Goal: Entertainment & Leisure: Consume media (video, audio)

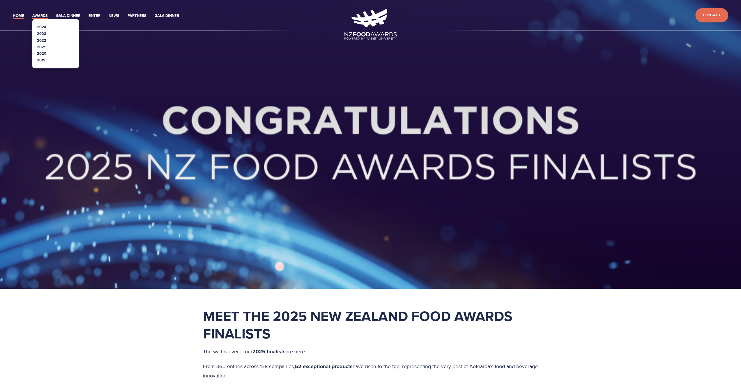
click at [37, 14] on link "Awards" at bounding box center [39, 16] width 15 height 7
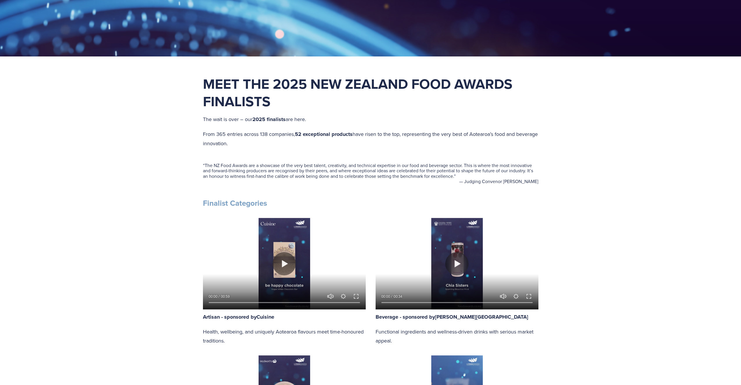
scroll to position [233, 0]
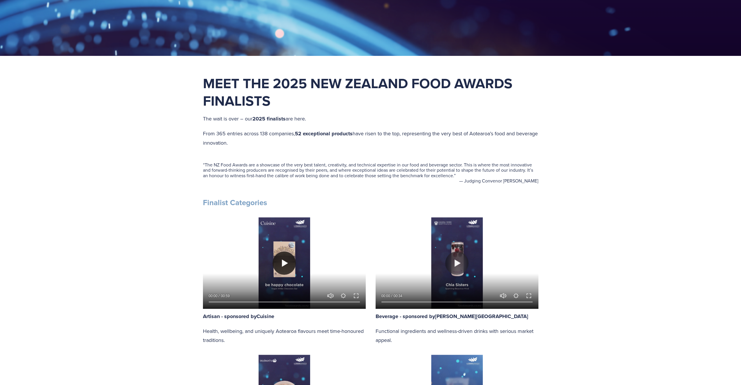
click at [284, 262] on button "Play" at bounding box center [283, 263] width 23 height 23
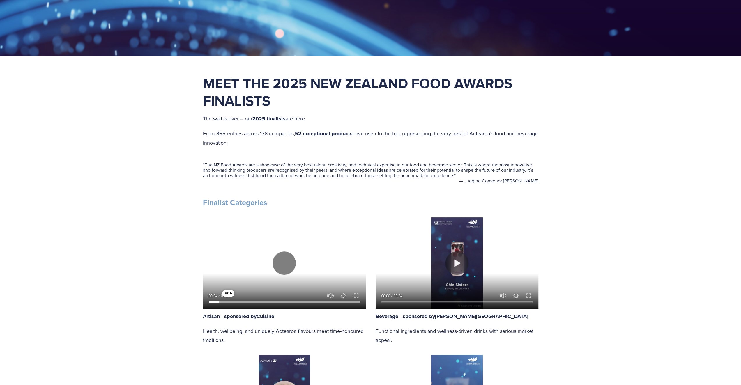
click at [228, 300] on input "Seek" at bounding box center [284, 302] width 151 height 4
click at [239, 302] on input "Seek" at bounding box center [284, 302] width 151 height 4
click at [257, 302] on input "Seek" at bounding box center [284, 302] width 151 height 4
click at [270, 301] on input "Seek" at bounding box center [284, 302] width 151 height 4
click at [291, 300] on input "Seek" at bounding box center [284, 302] width 151 height 4
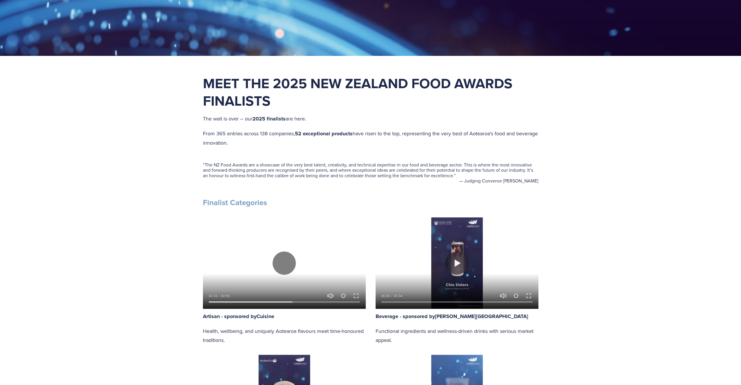
click at [305, 298] on div at bounding box center [284, 300] width 163 height 17
click at [312, 302] on input "Seek" at bounding box center [284, 302] width 151 height 4
click at [324, 301] on input "Seek" at bounding box center [284, 302] width 151 height 4
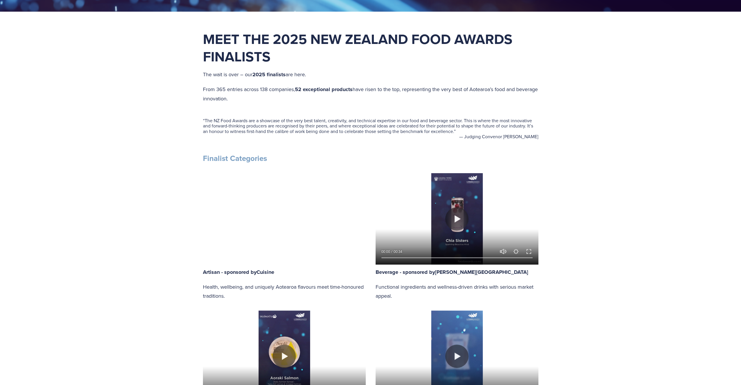
scroll to position [291, 0]
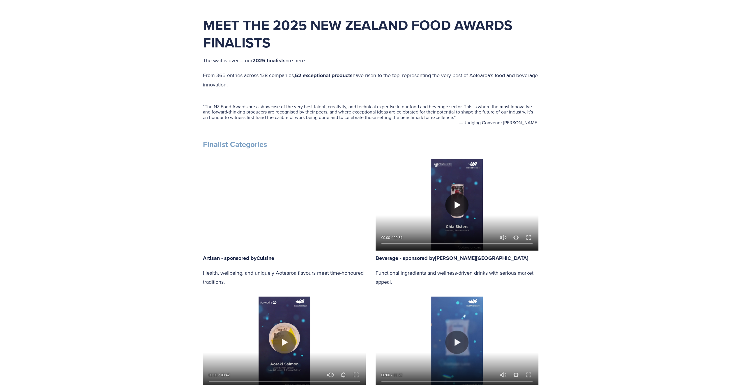
click at [459, 203] on button "Play" at bounding box center [456, 204] width 23 height 23
type input "82.62"
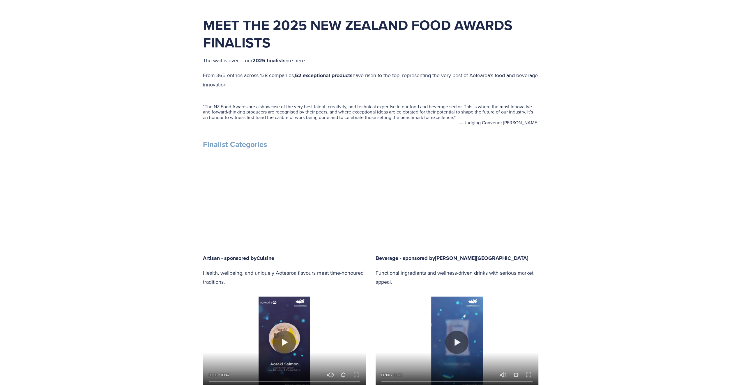
type input "0.52"
type input "83.06"
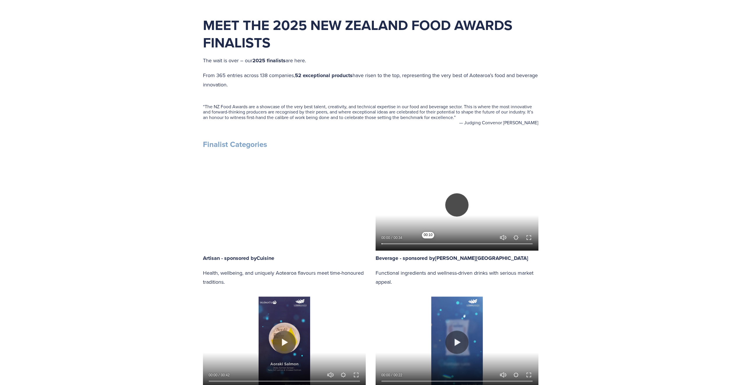
type input "1.3"
type input "83.53"
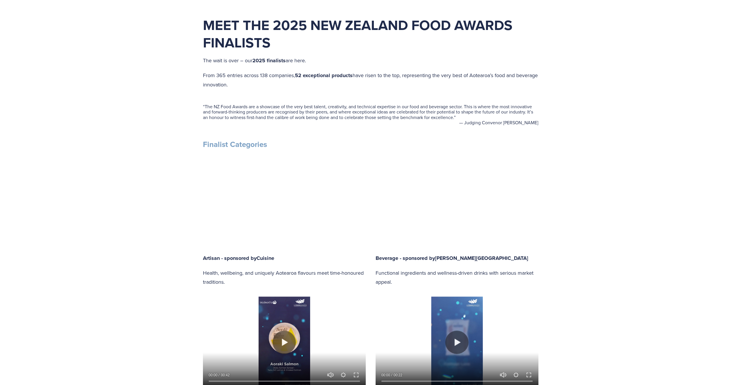
type input "2.08"
type input "83.96"
type input "2.83"
type input "84.4"
type input "3.57"
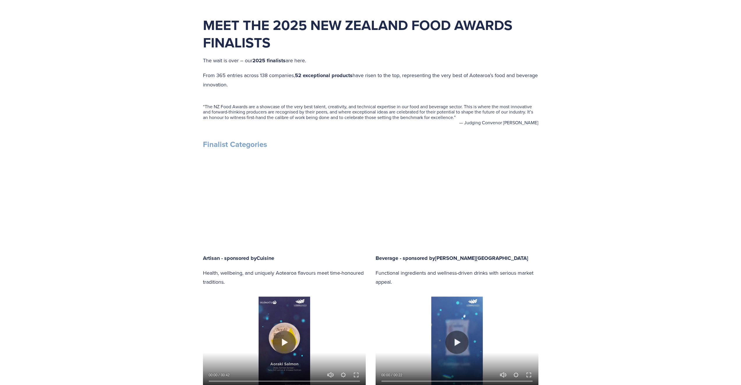
type input "84.84"
type input "4.34"
type input "85.31"
type input "5.15"
type input "85.74"
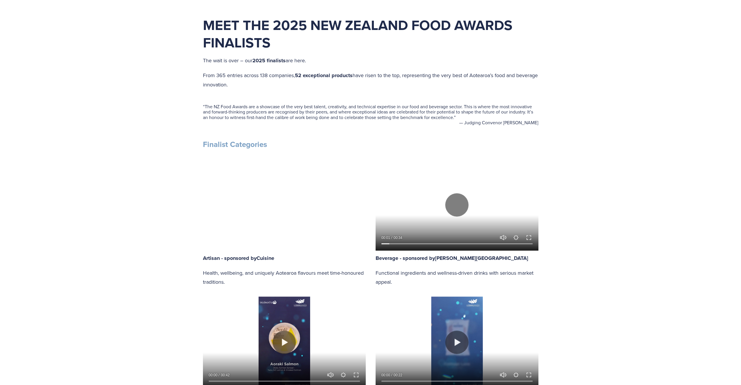
type input "5.92"
type input "86.18"
type input "6.68"
type input "86.63"
type input "6.67"
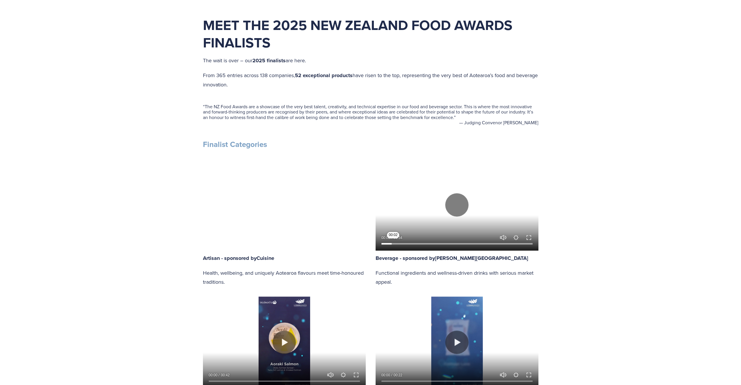
click at [393, 242] on input "Seek" at bounding box center [456, 244] width 151 height 4
type input "87.08"
type input "6.75"
type input "87.52"
type input "11.16"
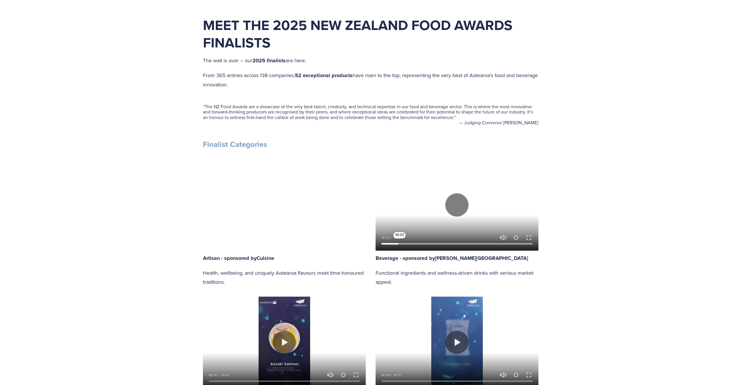
type input "87.97"
type input "11.1"
click at [399, 242] on input "Seek" at bounding box center [456, 244] width 151 height 4
type input "88.42"
type input "11.69"
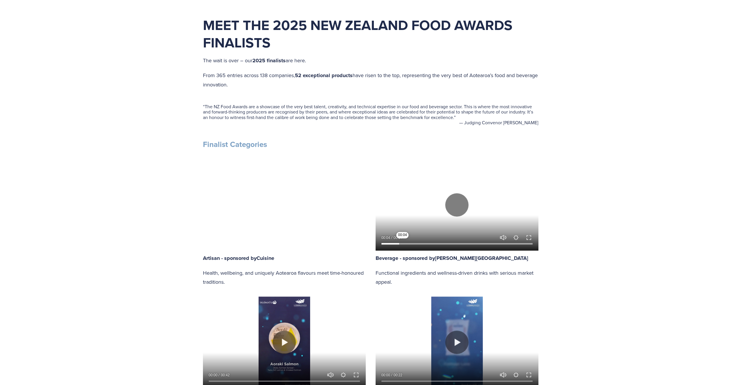
type input "88.86"
type input "12.45"
type input "89.31"
type input "14.26"
click at [404, 242] on input "Seek" at bounding box center [456, 244] width 151 height 4
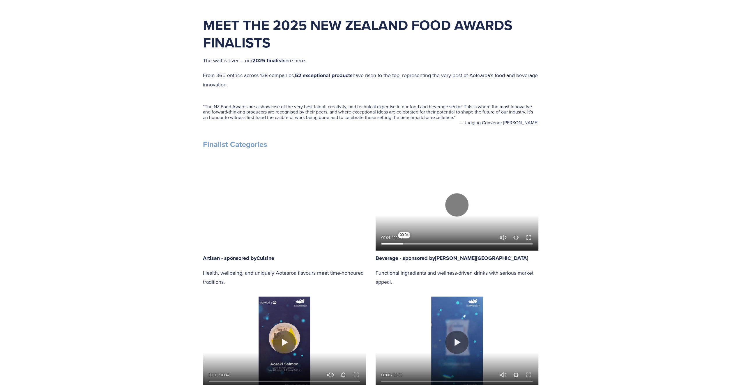
type input "89.74"
type input "14.81"
type input "90.21"
type input "15.58"
type input "90.65"
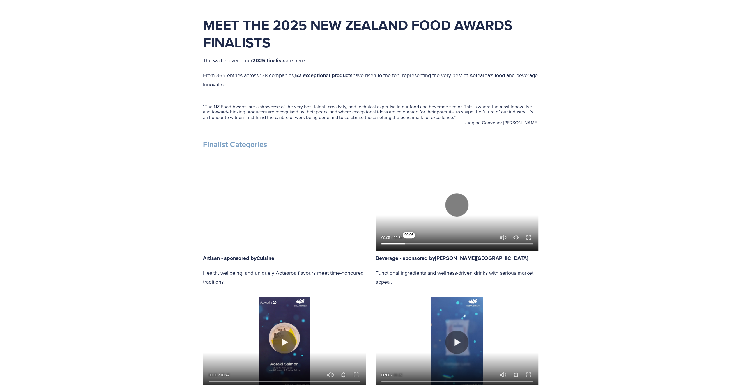
type input "16.35"
type input "91.08"
type input "17.1"
type input "91.53"
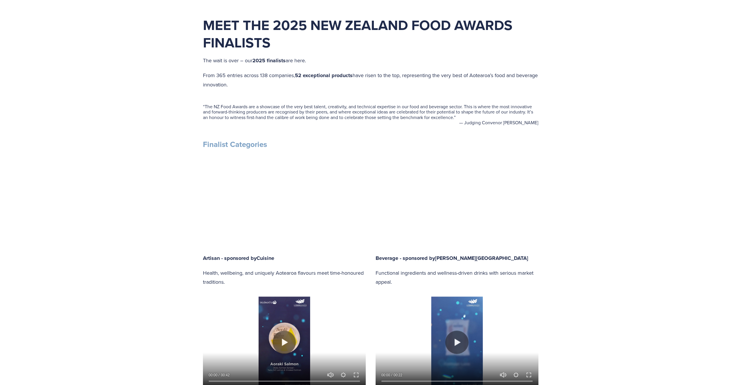
type input "17.9"
type input "91.98"
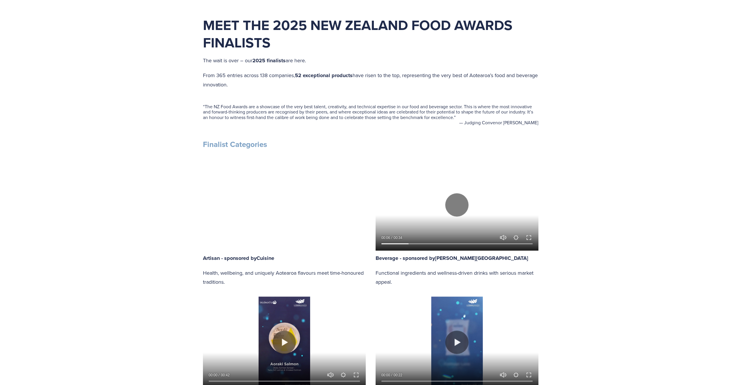
type input "18.64"
type input "92.42"
type input "19.42"
type input "92.86"
type input "20.17"
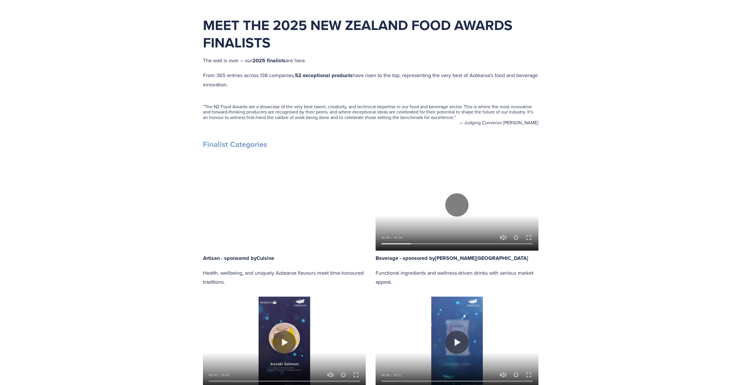
type input "93.31"
type input "20.94"
type input "93.76"
type input "21.71"
type input "94.2"
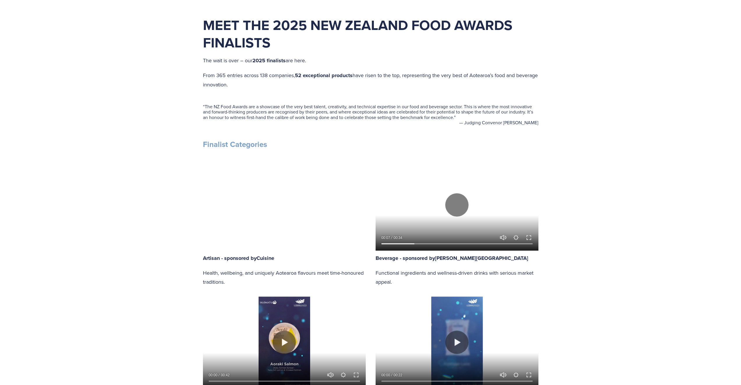
type input "22.51"
type input "94.65"
type input "23.23"
type input "95.11"
type input "24.04"
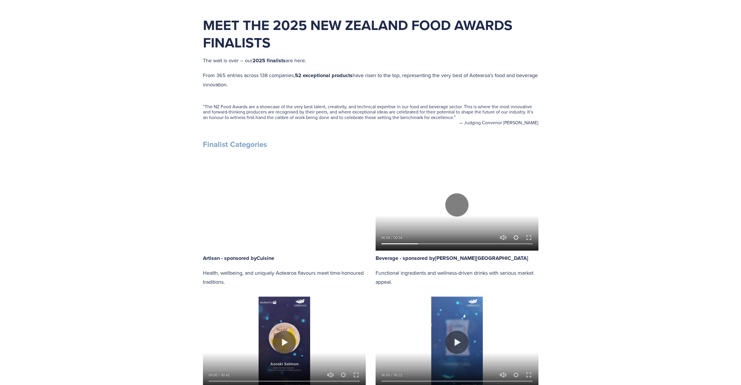
type input "95.54"
type input "24.81"
type input "95.98"
type input "25.58"
type input "96.44"
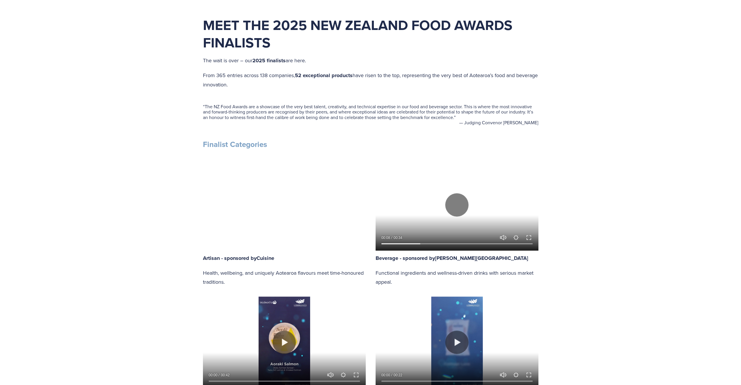
type input "26.36"
type input "96.87"
type input "27.12"
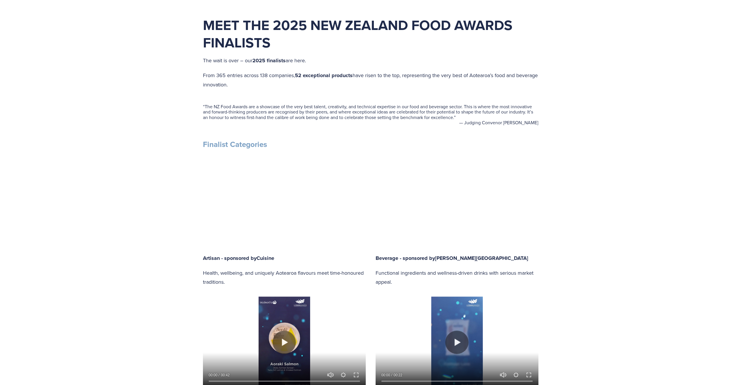
type input "97.34"
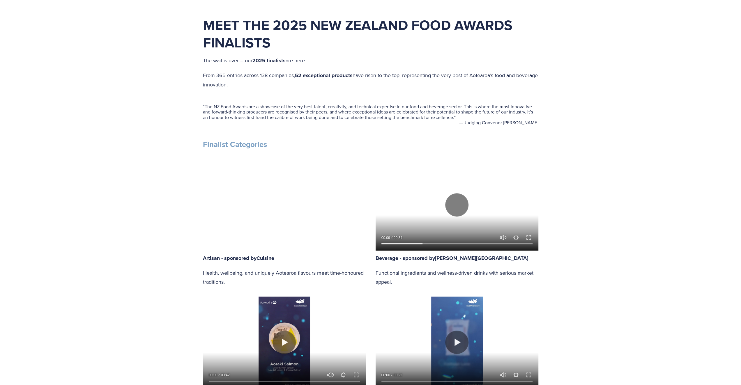
type input "27.89"
type input "97.78"
type input "28.65"
type input "98.23"
type input "29.43"
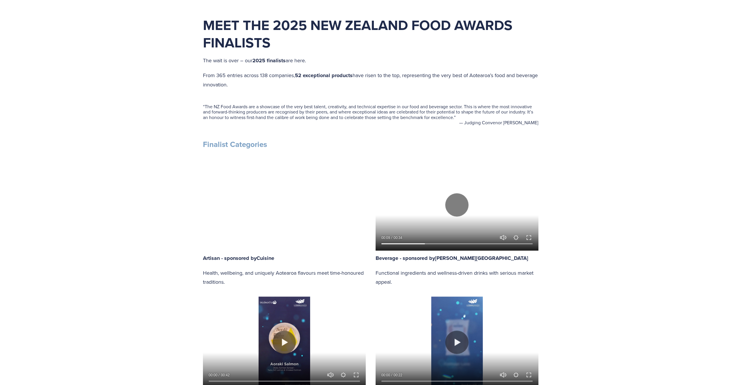
type input "98.68"
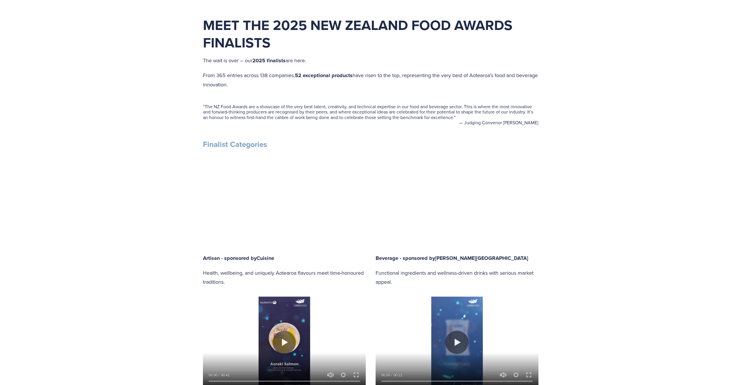
type input "30.2"
type input "99.1"
type input "30.96"
type input "99.55"
type input "31.73"
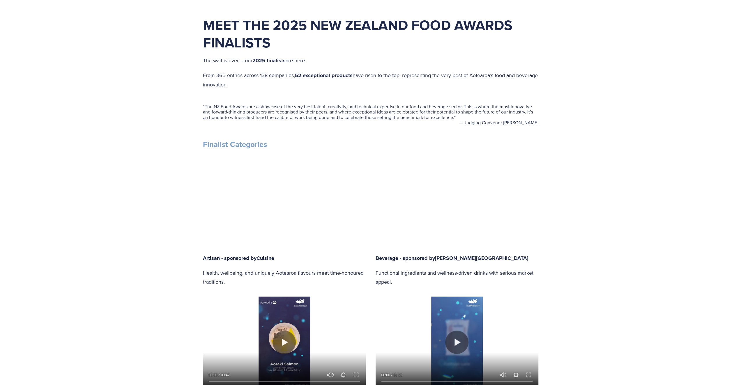
type input "100"
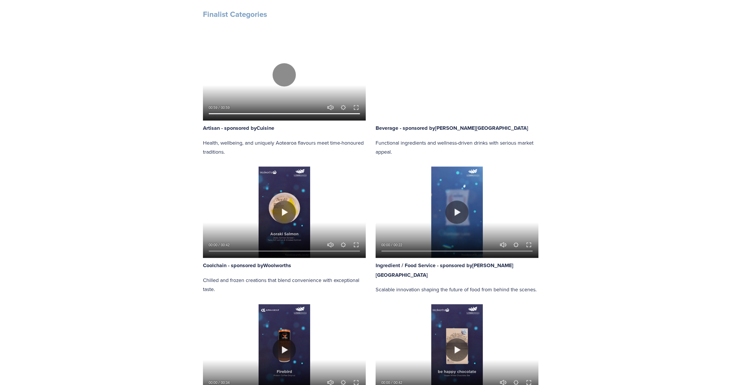
scroll to position [437, 0]
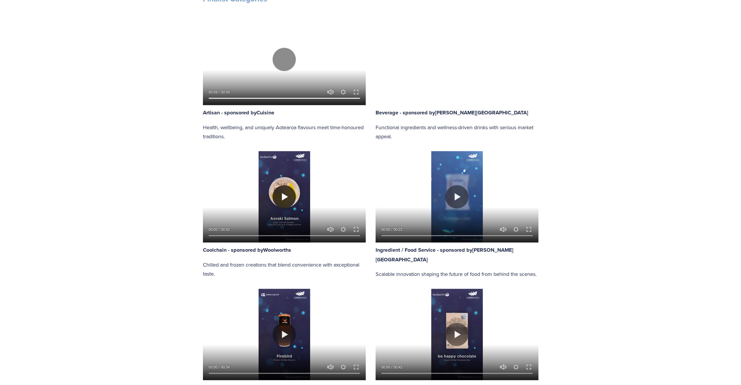
click at [282, 198] on button "Play" at bounding box center [283, 196] width 23 height 23
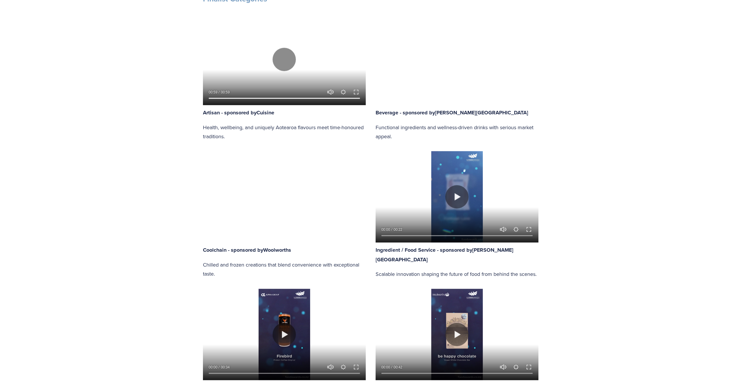
type input "89.36"
type input "0.42"
type input "90.13"
type input "1.03"
type input "90.87"
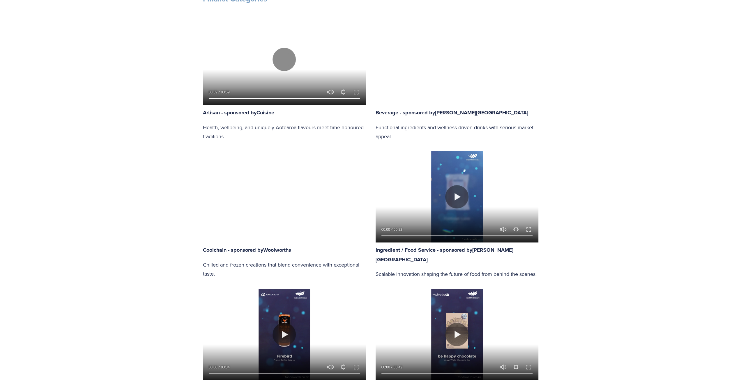
type input "1.66"
type input "91.63"
type input "2.27"
type input "92.43"
type input "2.89"
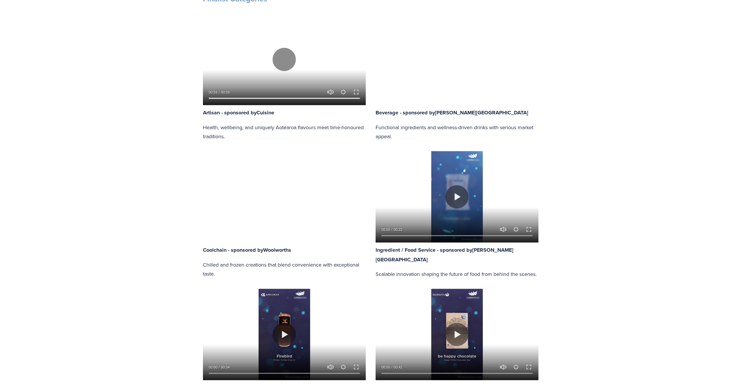
type input "93.2"
type input "3.51"
type input "93.97"
type input "4.13"
type input "94.74"
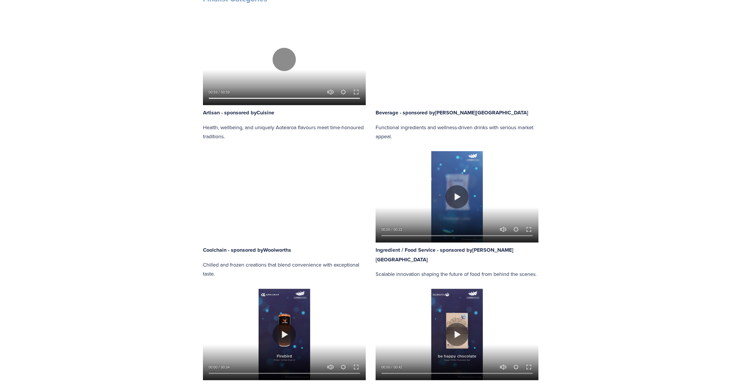
type input "4.74"
type input "95.51"
type input "5.37"
type input "96.28"
type input "5.99"
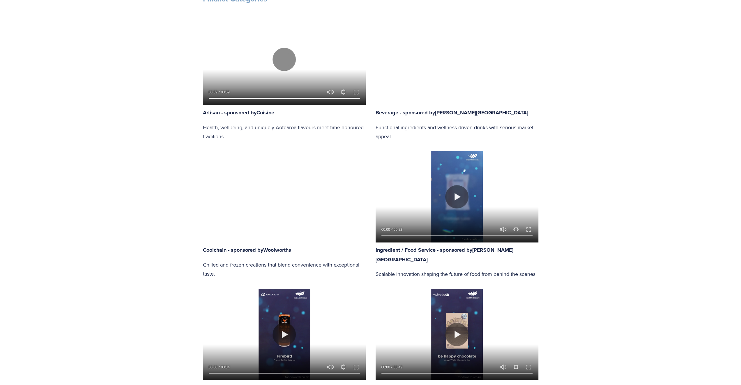
type input "97.05"
type input "6.62"
type input "97.82"
type input "7.22"
type input "98.59"
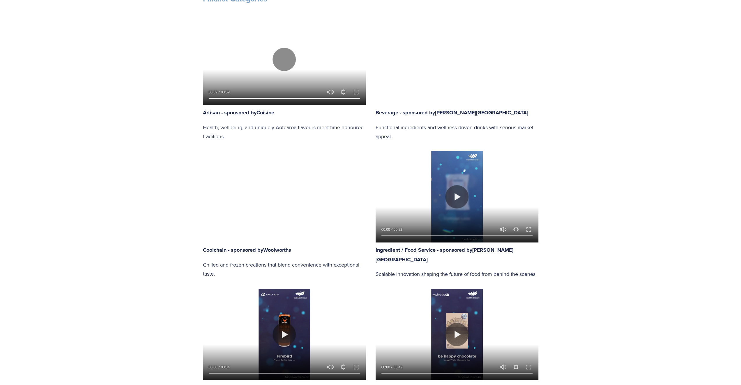
type input "7.83"
type input "99.35"
type input "8.47"
type input "100"
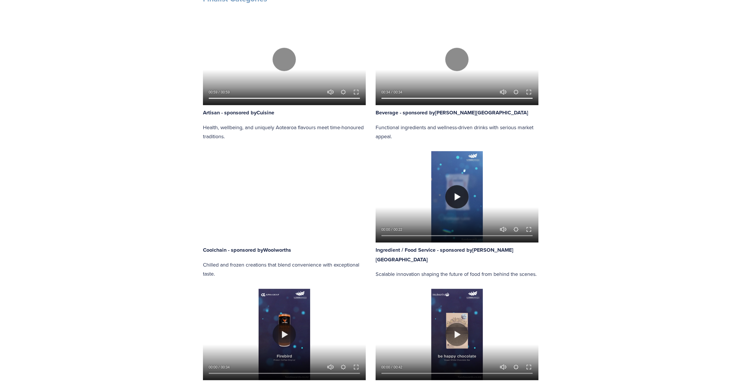
click at [457, 199] on button "Play" at bounding box center [456, 196] width 23 height 23
type input "85.96"
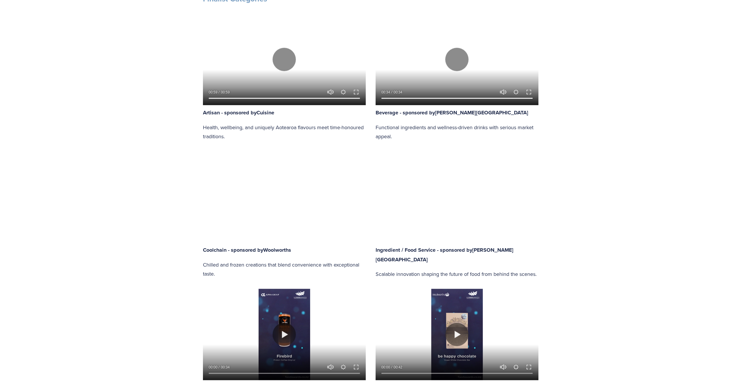
type input "0.87"
type input "86.58"
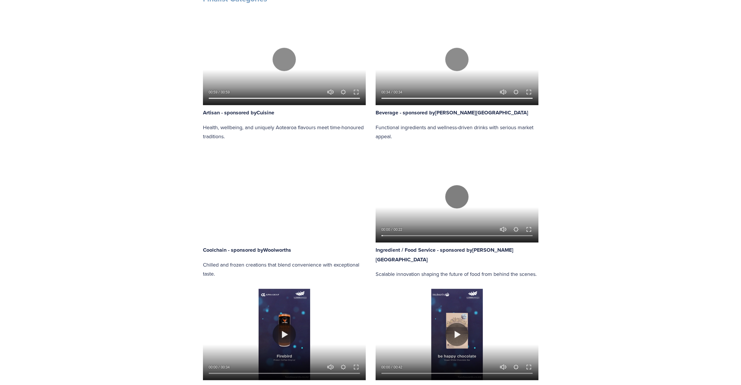
type input "2.03"
type input "87.2"
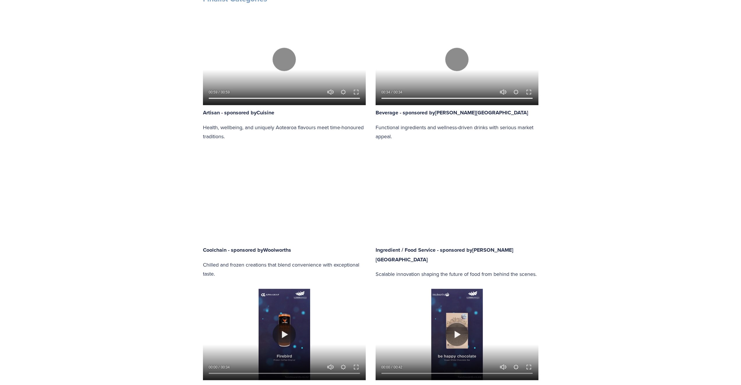
type input "3.29"
type input "87.81"
type input "4.45"
type input "88.43"
type input "5.68"
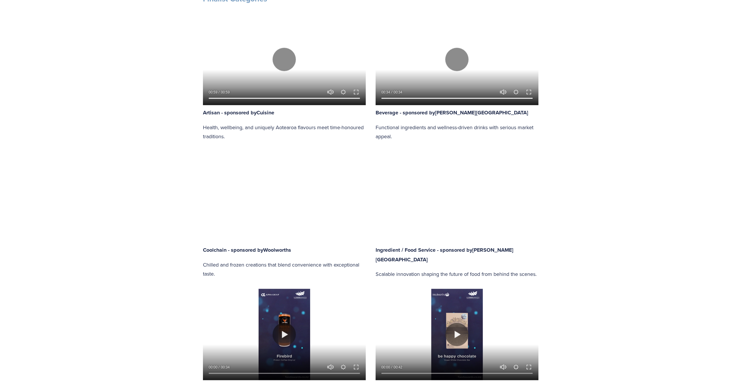
type input "89.06"
type input "6.87"
type input "89.68"
type input "8.06"
type input "90.29"
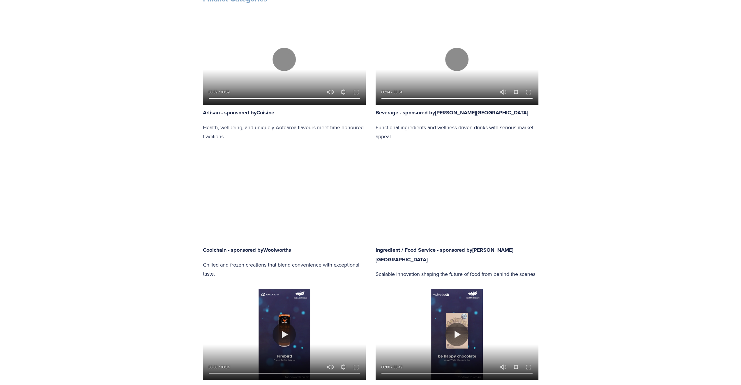
type input "9.27"
type input "90.9"
type input "10.48"
type input "91.52"
type input "11.7"
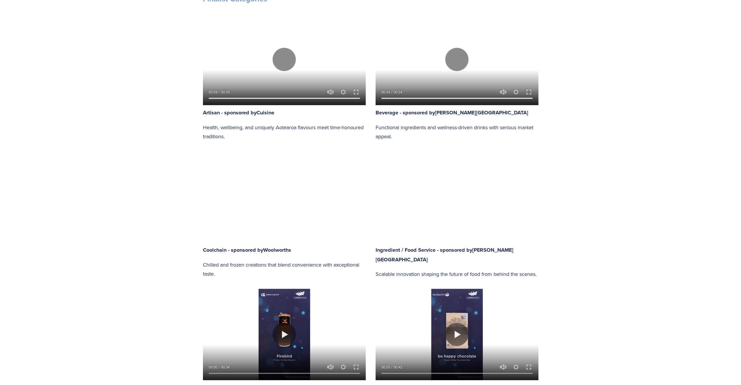
type input "92.14"
type input "12.91"
type input "92.76"
type input "14.12"
type input "93.41"
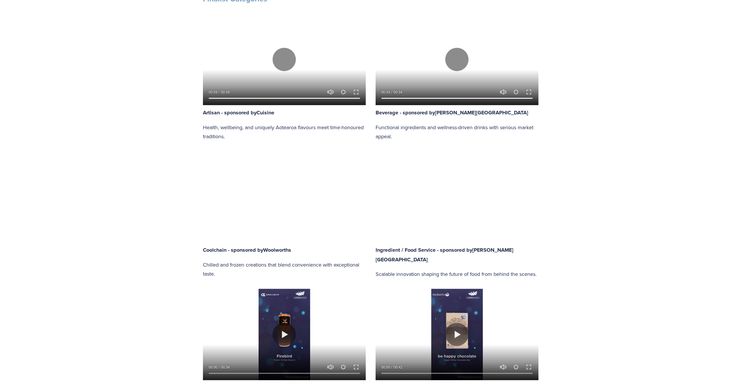
type input "15.33"
type input "94.03"
type input "16.54"
type input "94.65"
type input "17.72"
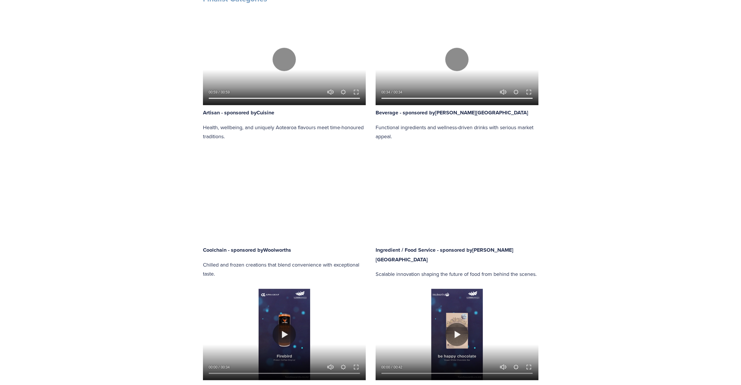
type input "95.27"
type input "18.96"
type input "95.89"
type input "20.13"
type input "96.51"
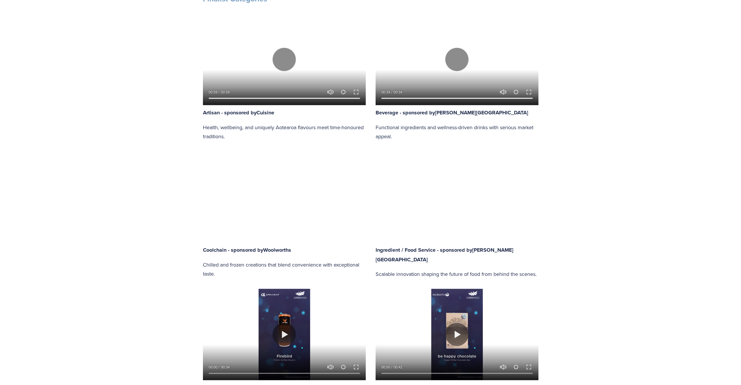
type input "21.38"
type input "97.13"
type input "22.54"
type input "97.75"
type input "23.81"
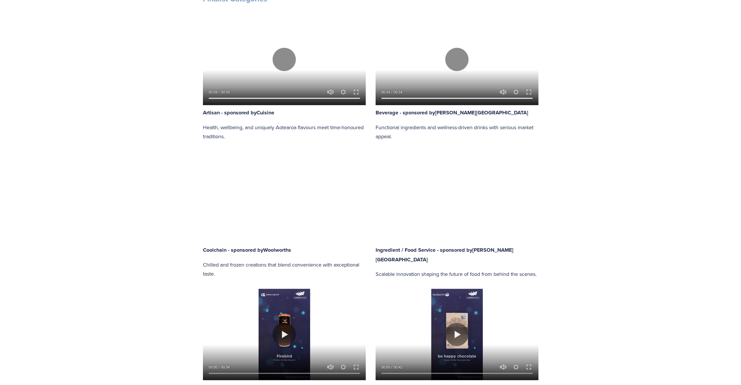
type input "98.37"
type input "24.96"
type input "98.99"
type input "26.23"
type input "99.61"
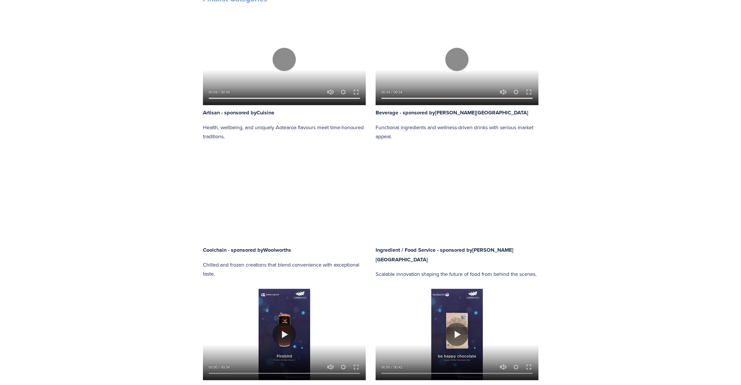
type input "27.44"
type input "100"
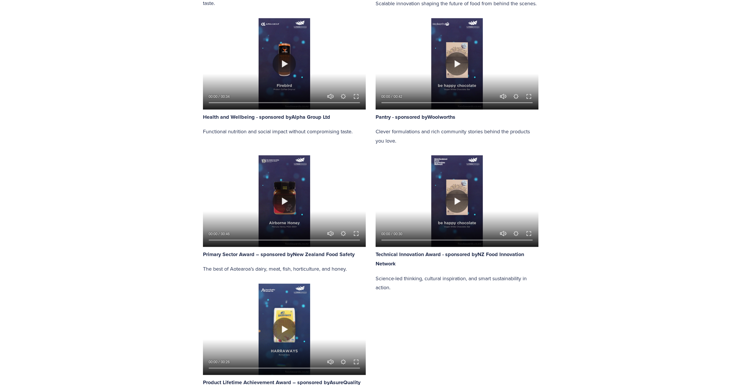
scroll to position [728, 0]
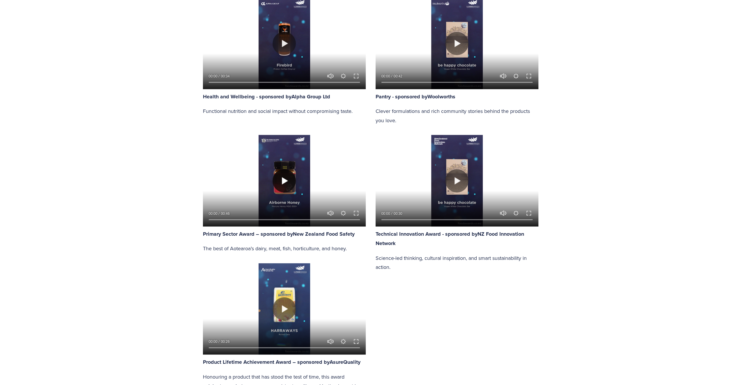
click at [281, 179] on button "Play" at bounding box center [283, 180] width 23 height 23
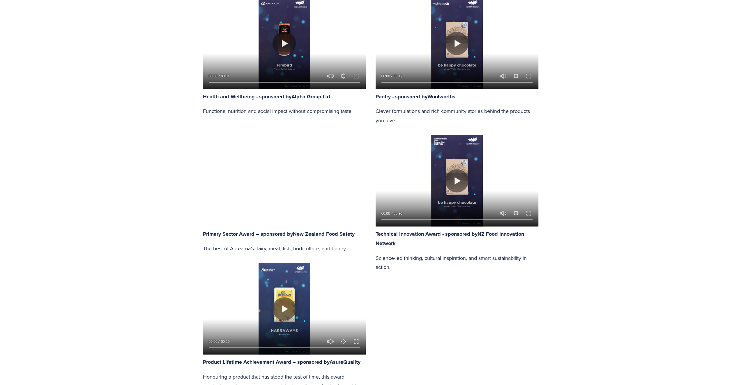
type input "95.12"
type input "0.4"
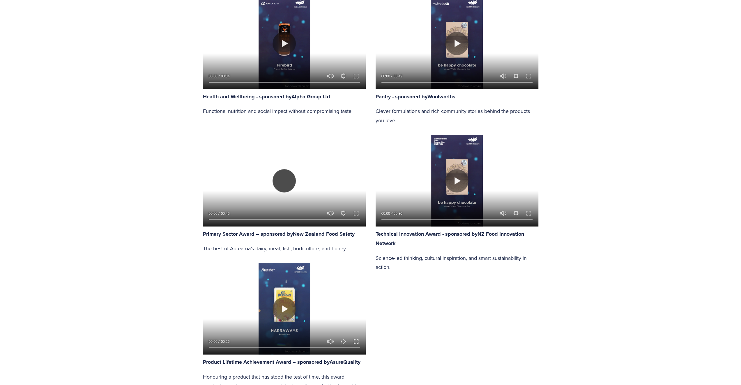
type input "96.28"
type input "0.97"
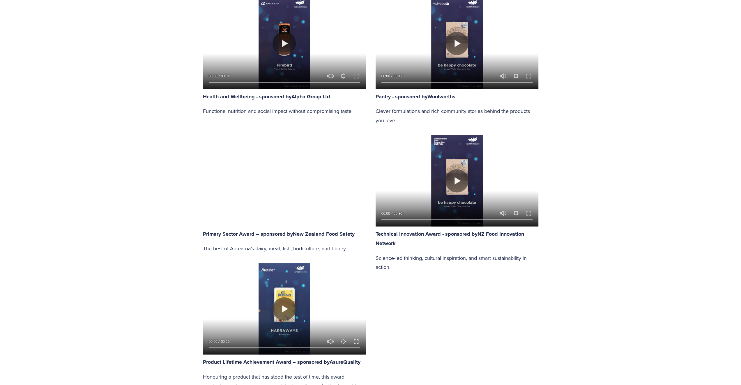
type input "97.53"
type input "1.55"
type input "98.74"
type input "2.12"
type input "100"
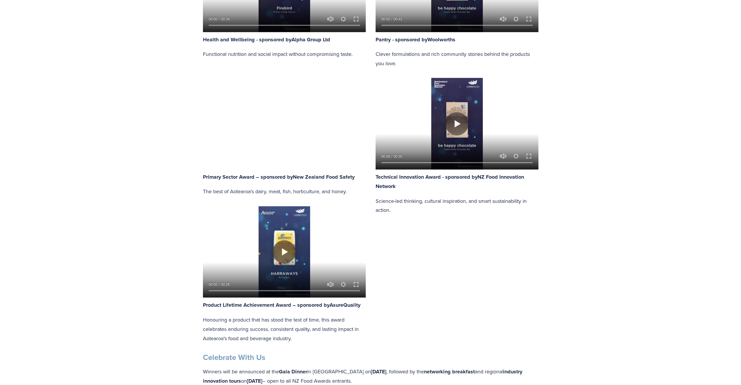
scroll to position [786, 0]
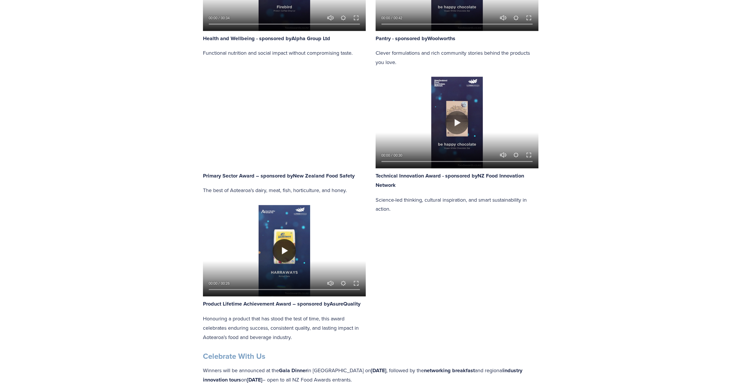
click at [289, 245] on button "Play" at bounding box center [283, 250] width 23 height 23
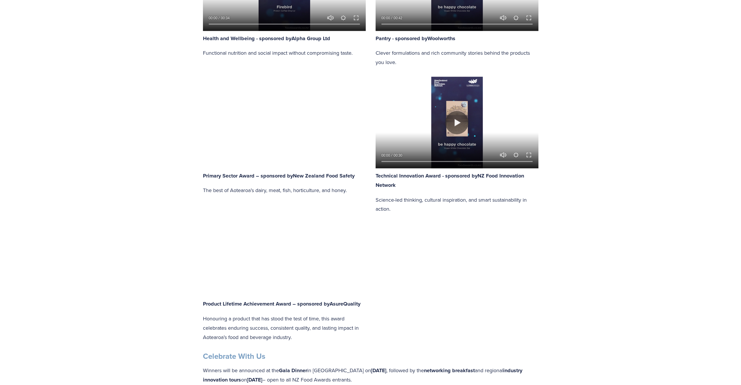
type input "85.67"
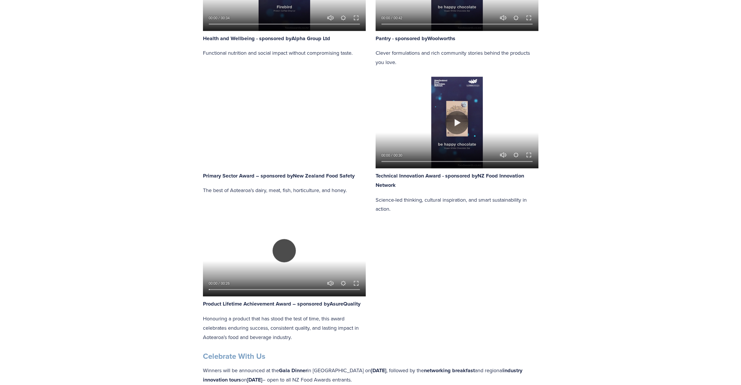
type input "0.66"
type input "86.25"
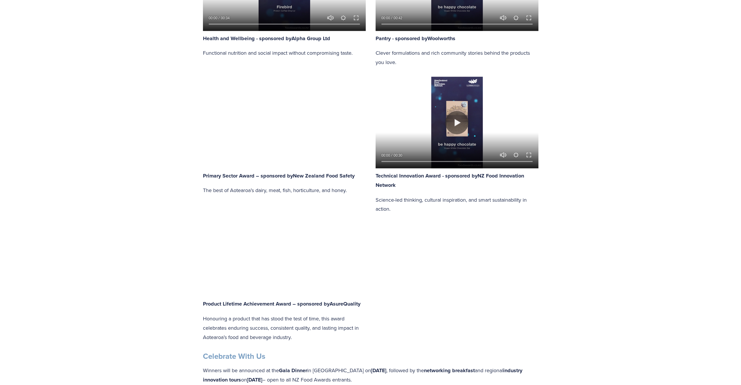
type input "1.65"
type input "86.84"
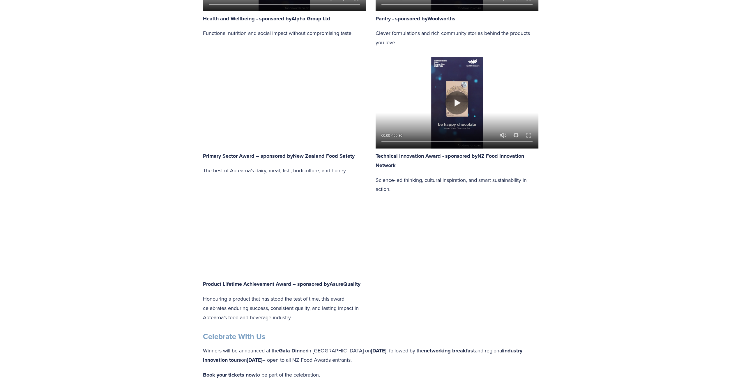
type input "2.65"
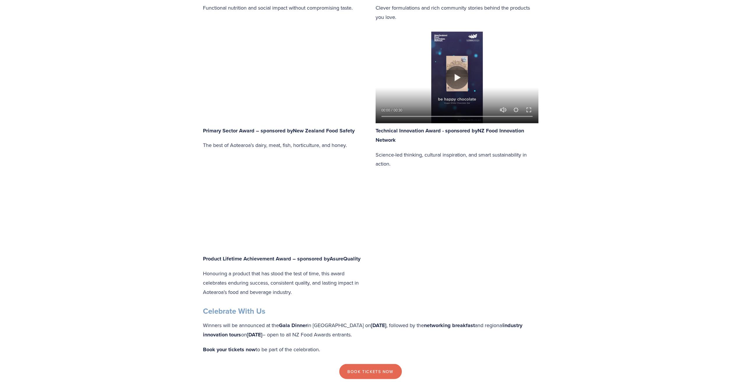
scroll to position [844, 0]
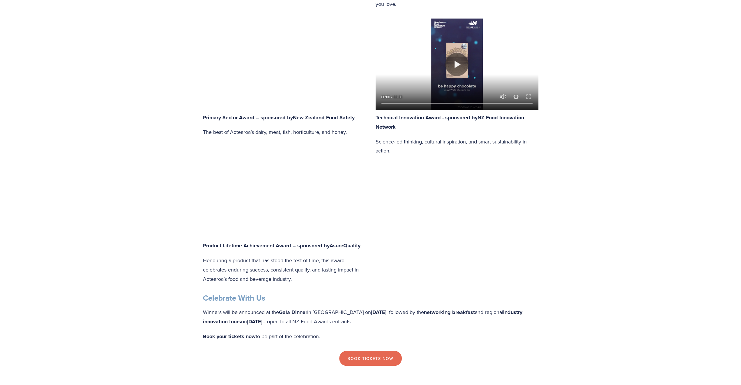
type input "87.38"
type input "3.7"
type input "87.95"
type input "4.66"
type input "88.54"
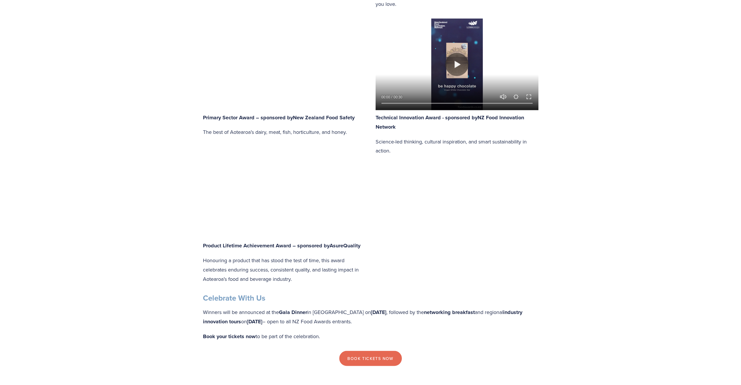
type input "5.66"
type input "89.09"
type input "6.67"
type input "89.69"
type input "7.68"
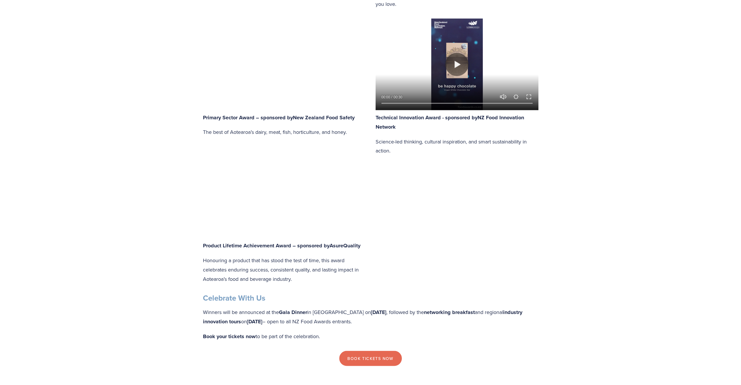
type input "90.26"
type input "8.69"
type input "90.8"
type input "9.7"
type input "91.4"
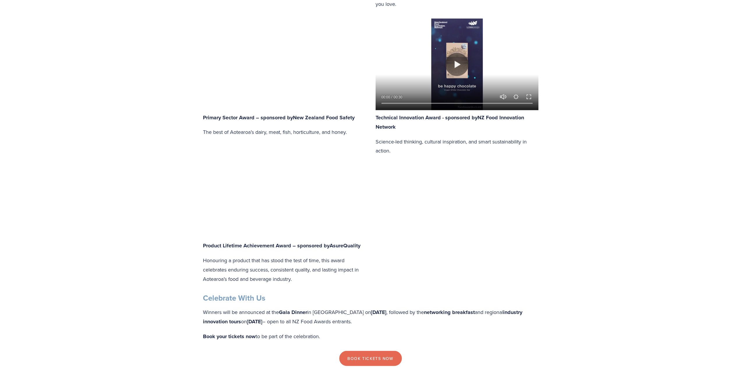
type input "10.71"
type input "91.94"
type input "11.7"
type input "92.52"
type input "12.71"
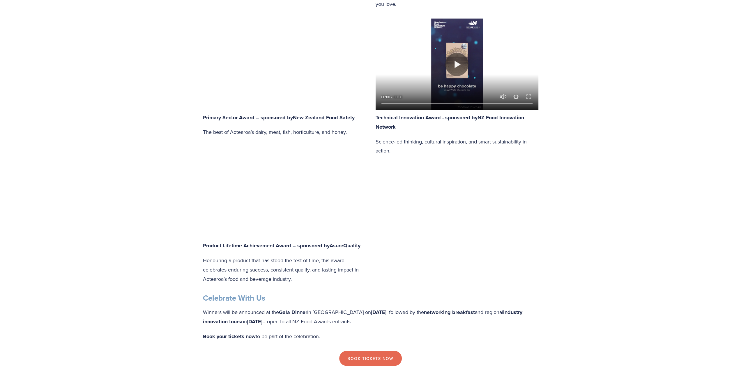
type input "93.09"
type input "13.75"
type input "93.66"
type input "14.72"
type input "94.23"
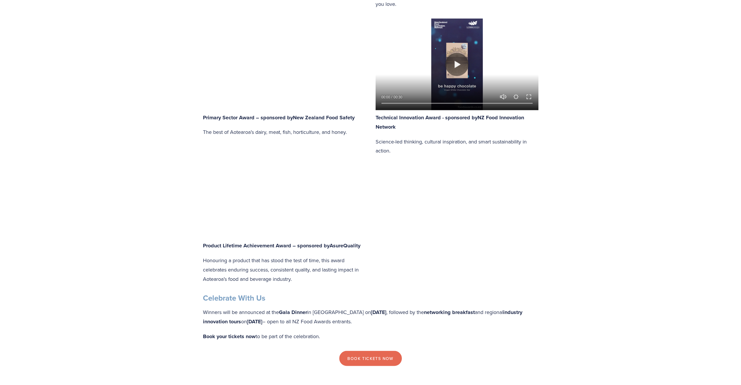
type input "15.76"
type input "94.81"
type input "16.74"
type input "95.38"
type input "17.75"
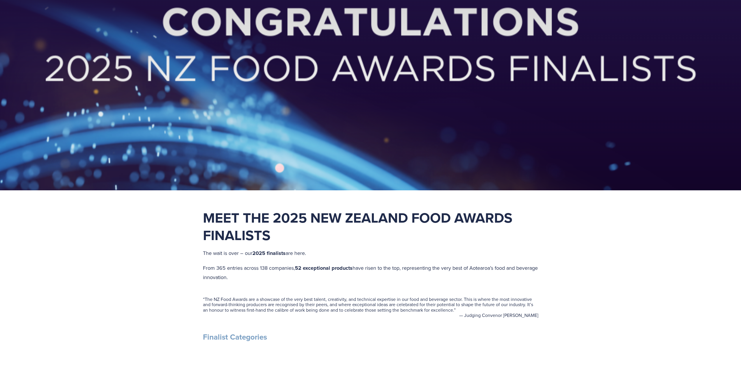
scroll to position [0, 0]
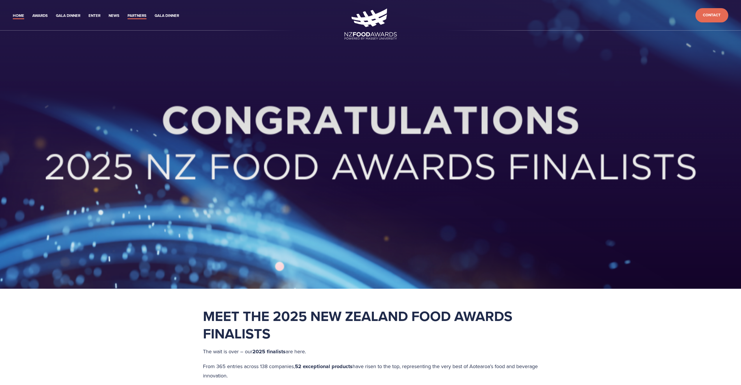
click at [137, 15] on link "Partners" at bounding box center [137, 16] width 19 height 7
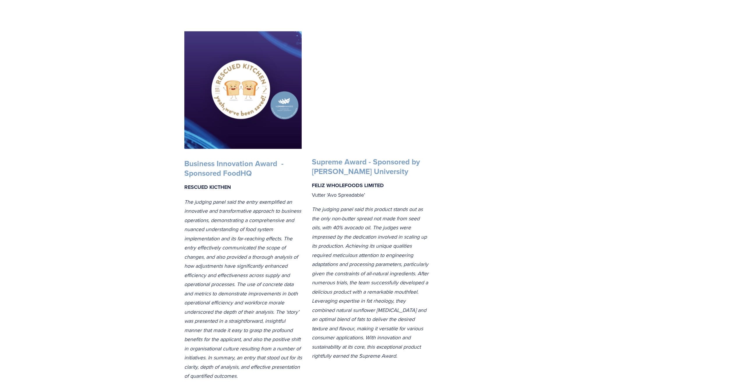
scroll to position [1019, 0]
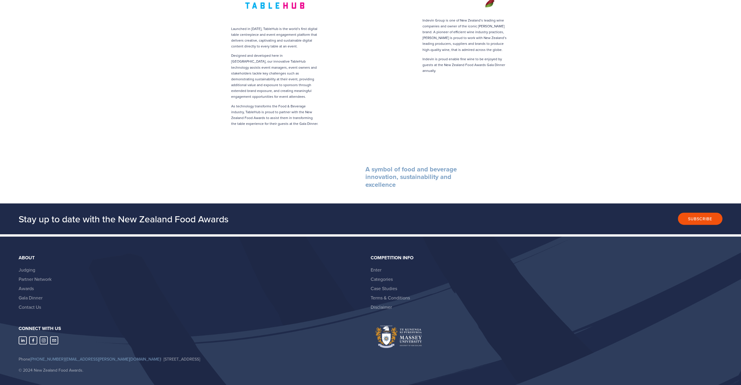
scroll to position [1192, 0]
